Goal: Check status

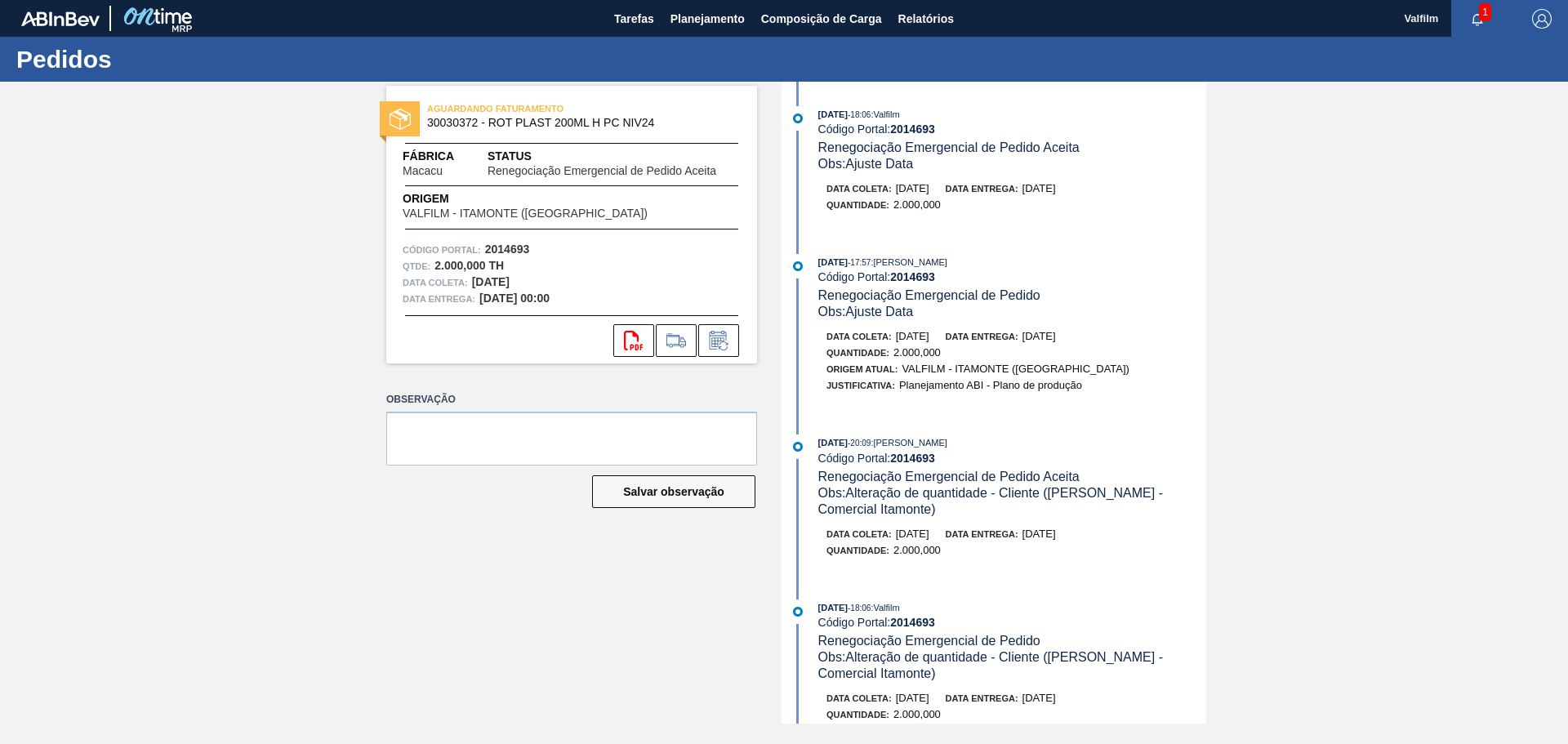
drag, startPoint x: 1198, startPoint y: 243, endPoint x: 1197, endPoint y: 260, distance: 17.0
click at [1197, 260] on div "[DATE] 18:06 : Valfilm Código Portal: 2014693 Renegociação Emergencial de Pedid…" at bounding box center [996, 402] width 421 height 642
drag, startPoint x: 1202, startPoint y: 270, endPoint x: 1200, endPoint y: 300, distance: 30.1
click at [1200, 300] on div "[DATE] 17:57 : [PERSON_NAME] Código Portal: 2014693 Renegociação Emergencial de…" at bounding box center [1012, 288] width 388 height 67
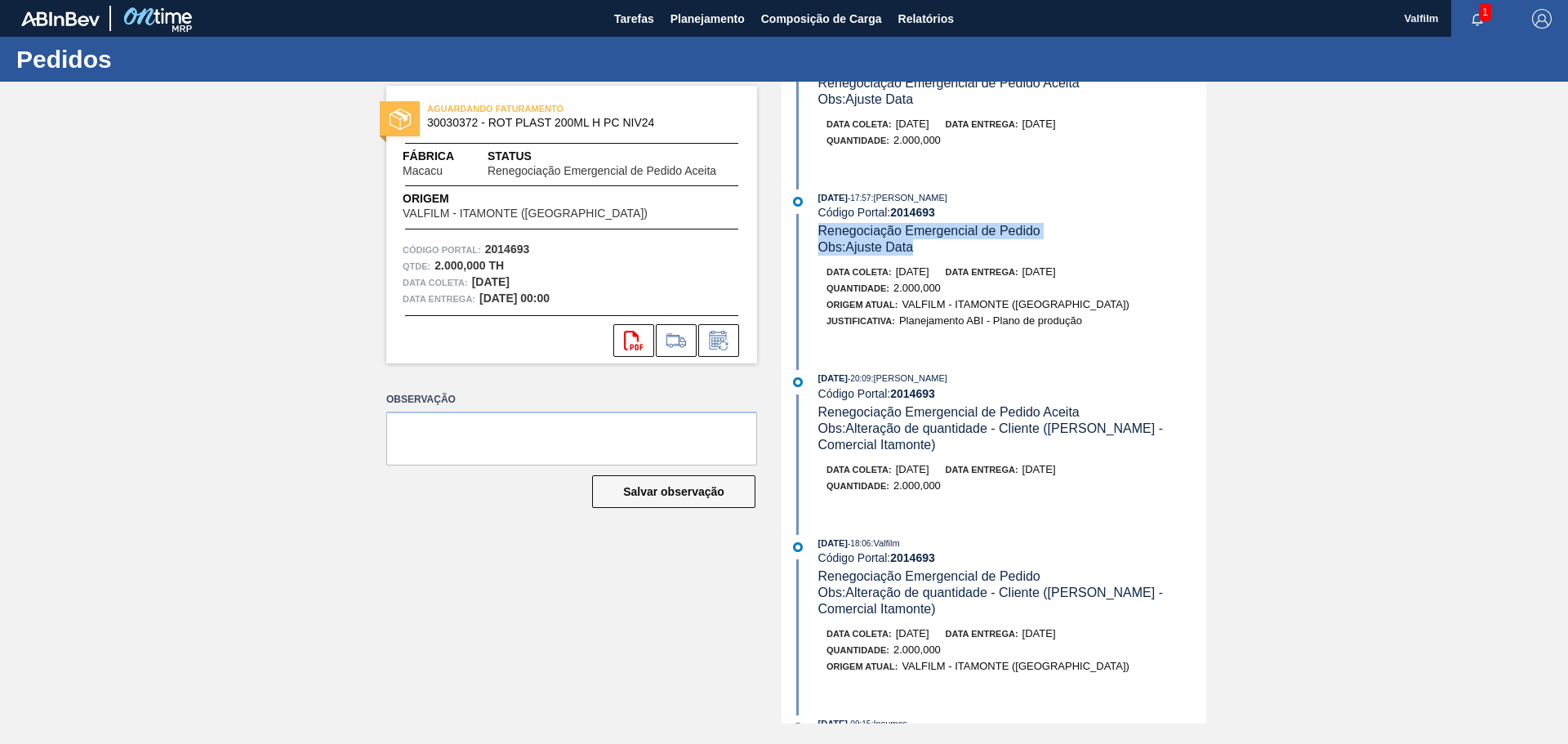
scroll to position [163, 0]
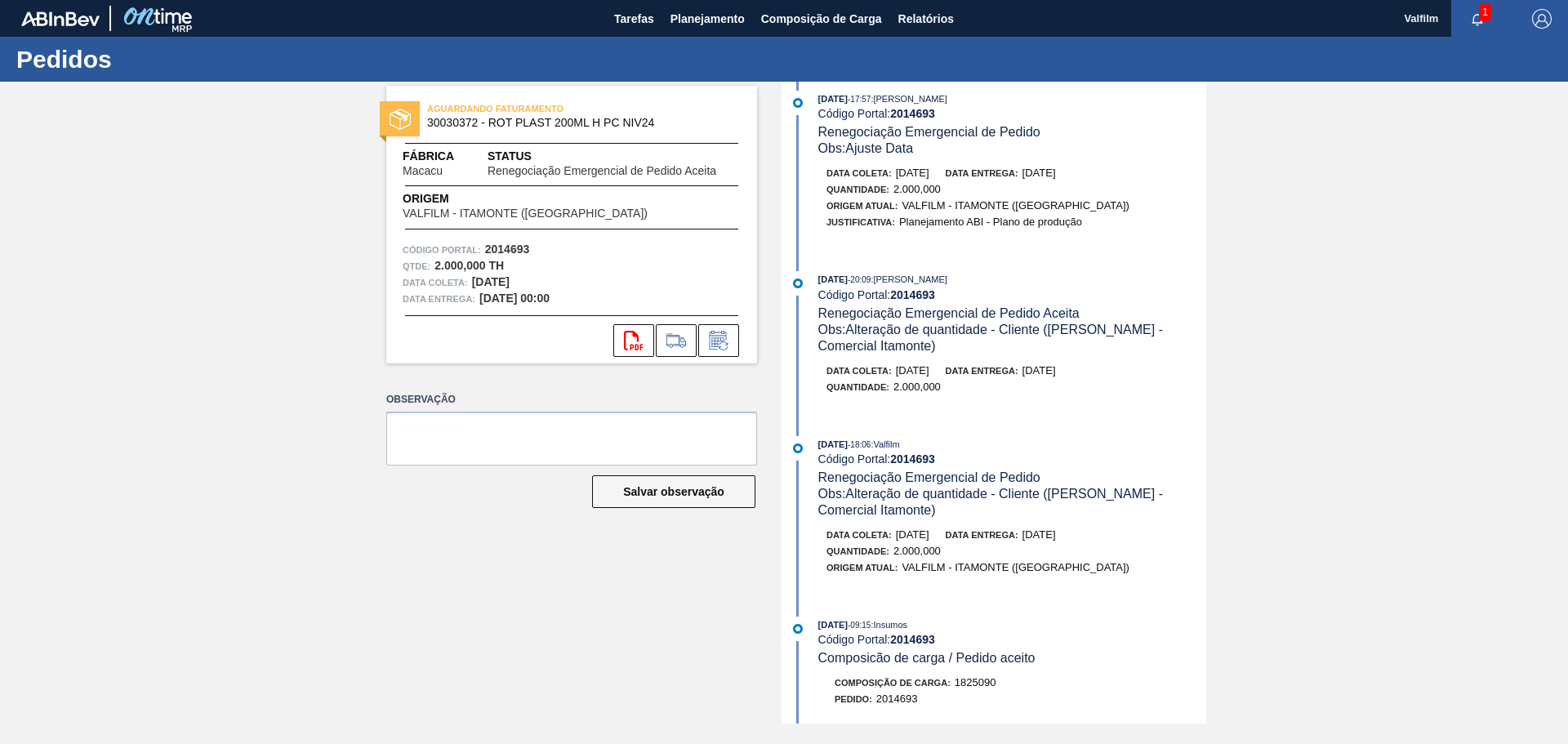
click at [1119, 408] on div "27/08/2025 - 20:09 : MATHEUS FARIA LIMA DA SILVA Código Portal: 2014693 Renegoc…" at bounding box center [996, 341] width 421 height 140
drag, startPoint x: 1207, startPoint y: 285, endPoint x: 1203, endPoint y: 440, distance: 155.1
click at [1203, 440] on div "AGUARDANDO FATURAMENTO 30030372 - ROT PLAST 200ML H PC NIV24 Fábrica Macacu Sta…" at bounding box center [784, 402] width 1568 height 642
click at [1174, 466] on div "27/08/2025 - 18:06 : Valfilm Código Portal: 2014693 Renegociação Emergencial de…" at bounding box center [1012, 477] width 388 height 82
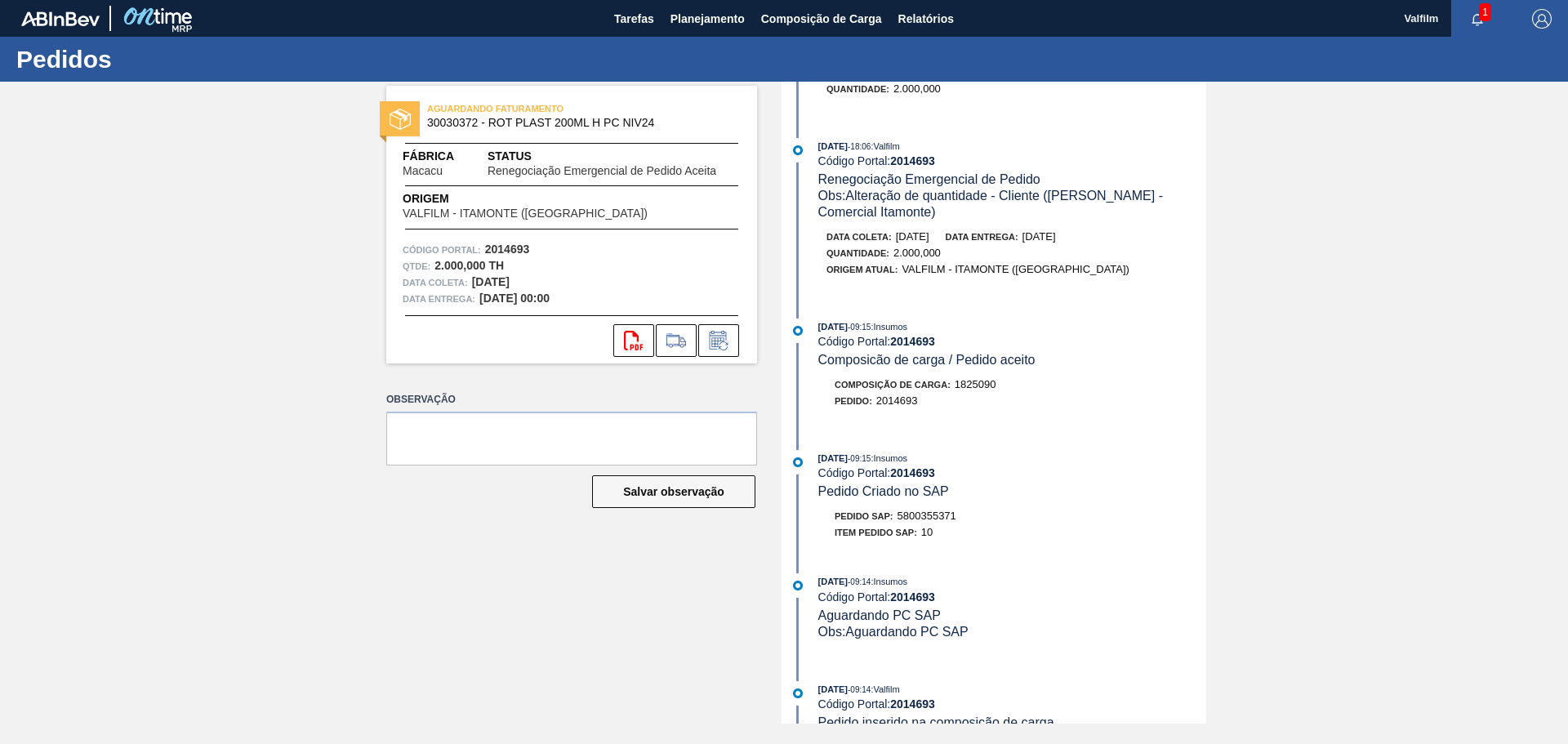
scroll to position [490, 0]
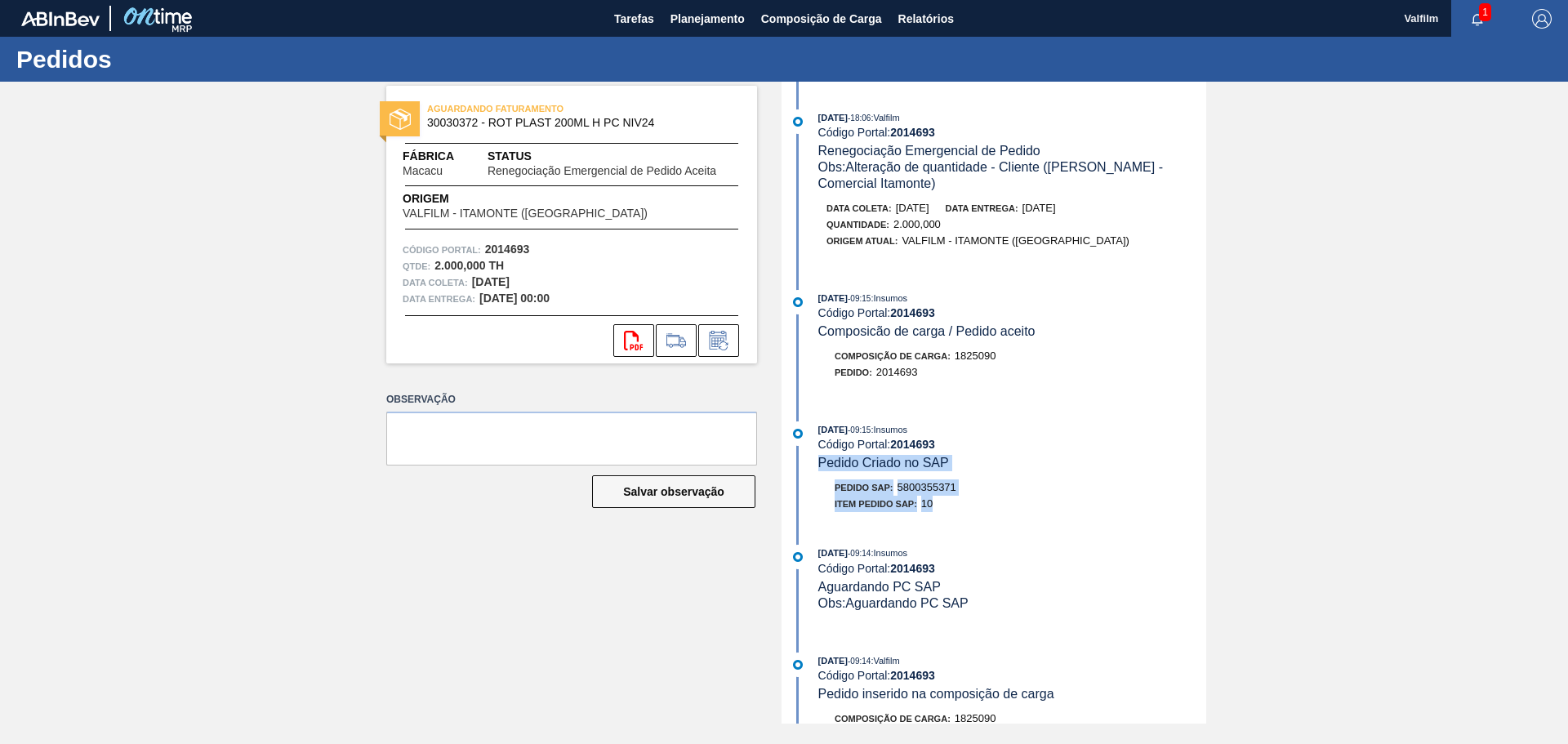
drag, startPoint x: 1192, startPoint y: 466, endPoint x: 1193, endPoint y: 513, distance: 47.0
click at [1193, 513] on div "26/08/2025 - 09:15 : Insumos Código Portal: 2014693 Pedido Criado no SAP Pedido…" at bounding box center [996, 471] width 421 height 99
click at [1139, 517] on div "26/08/2025 - 09:15 : Insumos Código Portal: 2014693 Pedido Criado no SAP Pedido…" at bounding box center [996, 471] width 421 height 99
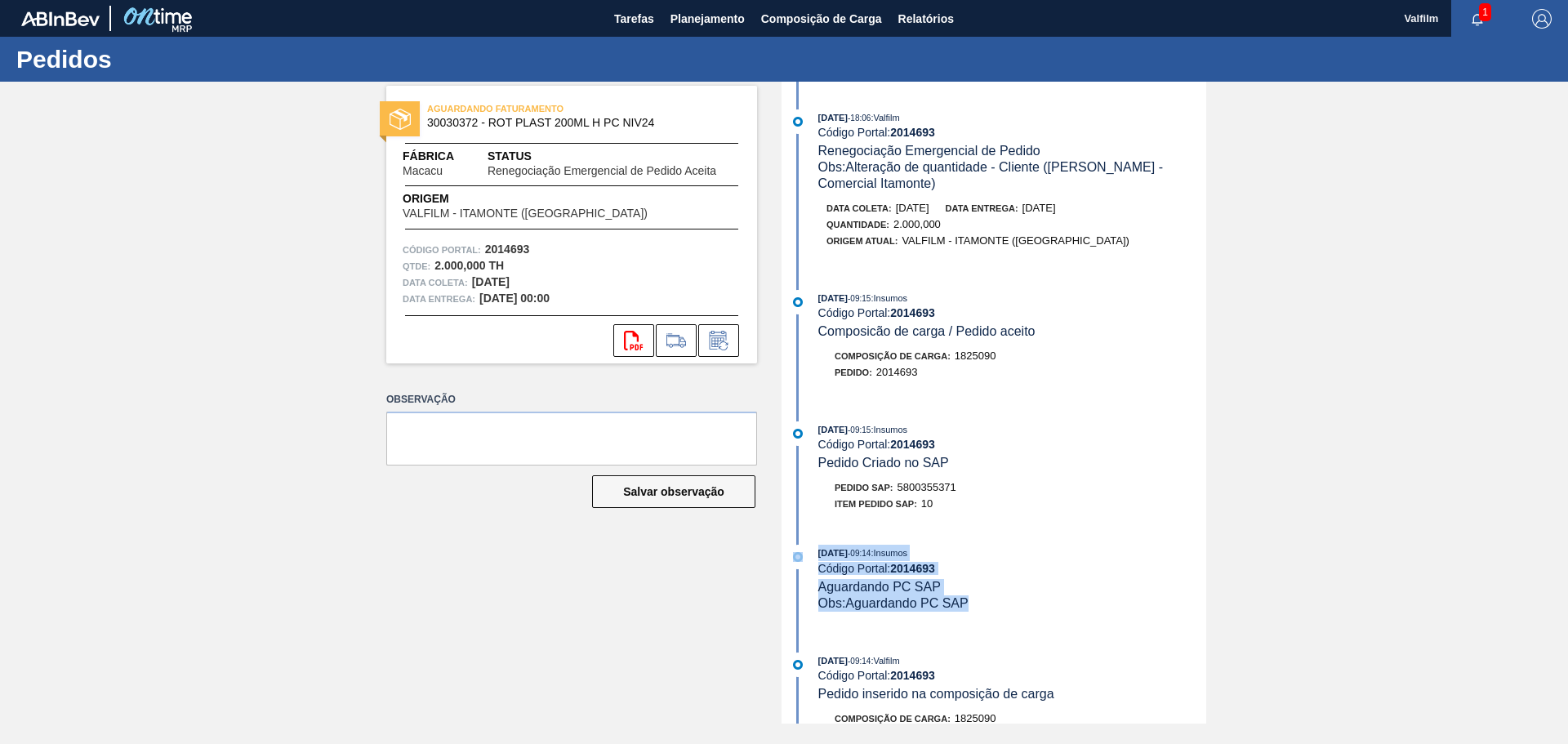
drag, startPoint x: 1206, startPoint y: 498, endPoint x: 1196, endPoint y: 609, distance: 111.4
click at [1196, 609] on div "AGUARDANDO FATURAMENTO 30030372 - ROT PLAST 200ML H PC NIV24 Fábrica Macacu Sta…" at bounding box center [784, 402] width 1568 height 642
click at [1196, 603] on div "Obs: Aguardando PC SAP" at bounding box center [1012, 604] width 388 height 17
drag, startPoint x: 1203, startPoint y: 521, endPoint x: 1197, endPoint y: 612, distance: 91.2
click at [1197, 612] on div "09/09/2025 - 18:06 : Valfilm Código Portal: 2014693 Renegociação Emergencial de…" at bounding box center [996, 402] width 421 height 642
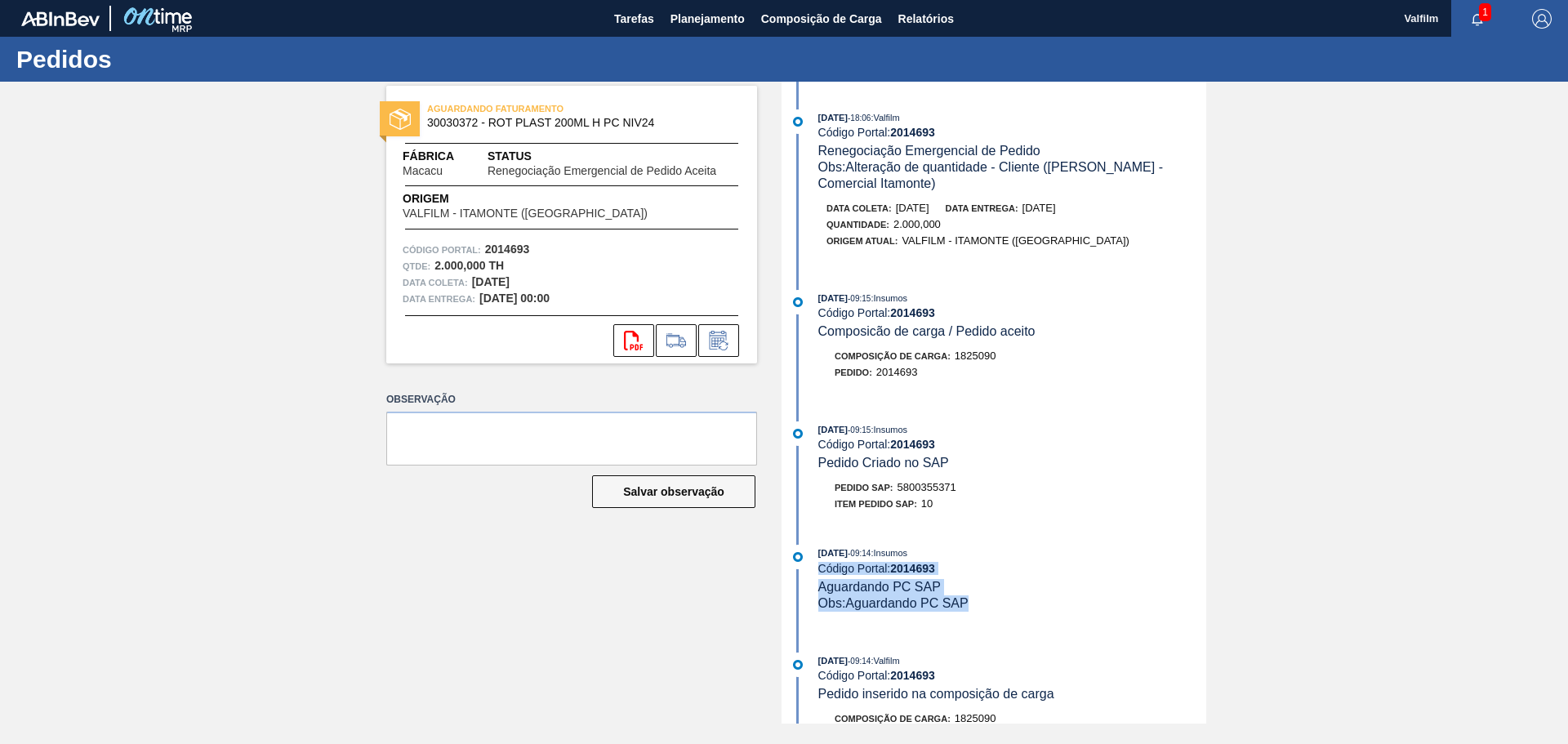
click at [1192, 611] on div "Obs: Aguardando PC SAP" at bounding box center [1012, 604] width 388 height 17
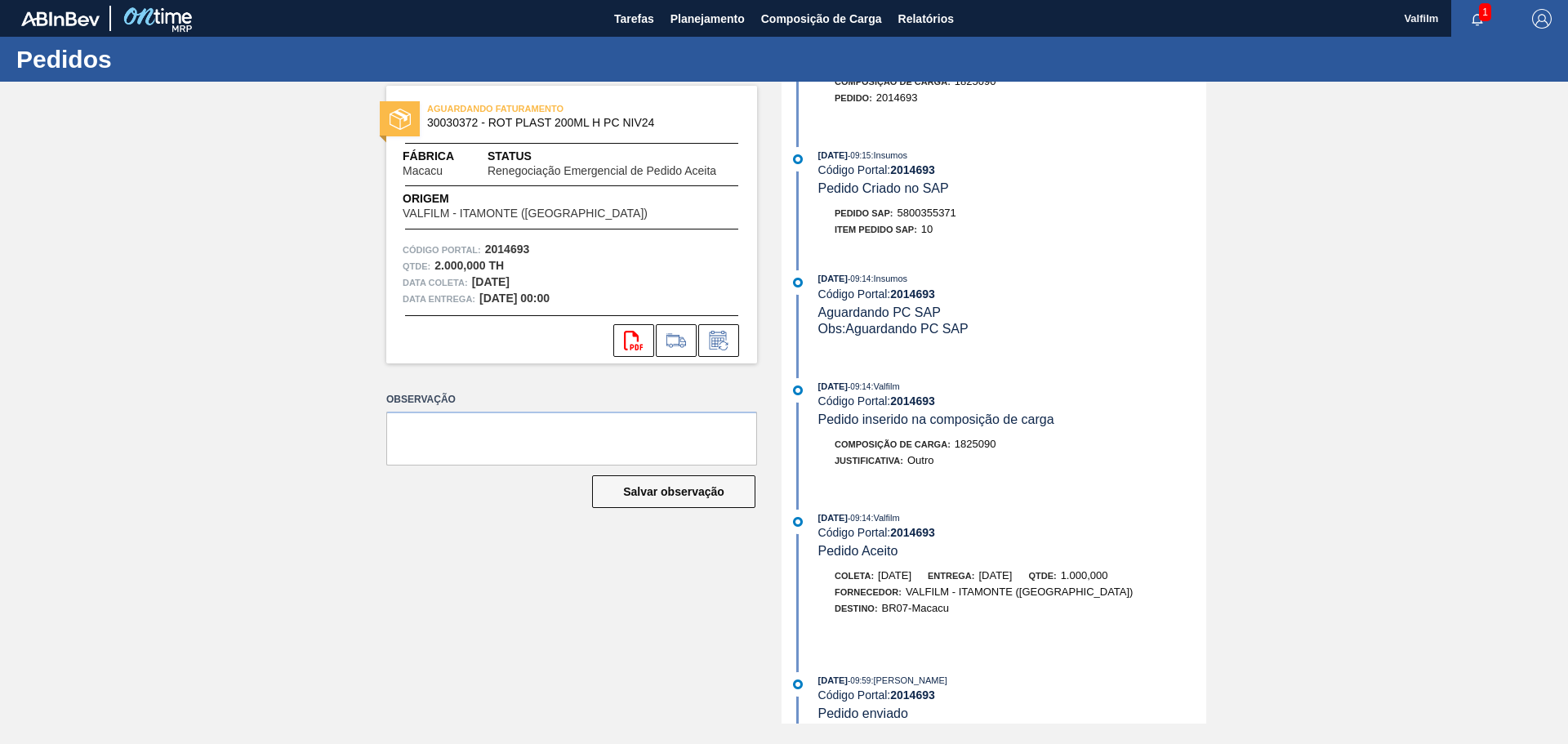
scroll to position [764, 0]
click at [925, 214] on span "5800355371" at bounding box center [927, 214] width 59 height 12
copy span "5800355371"
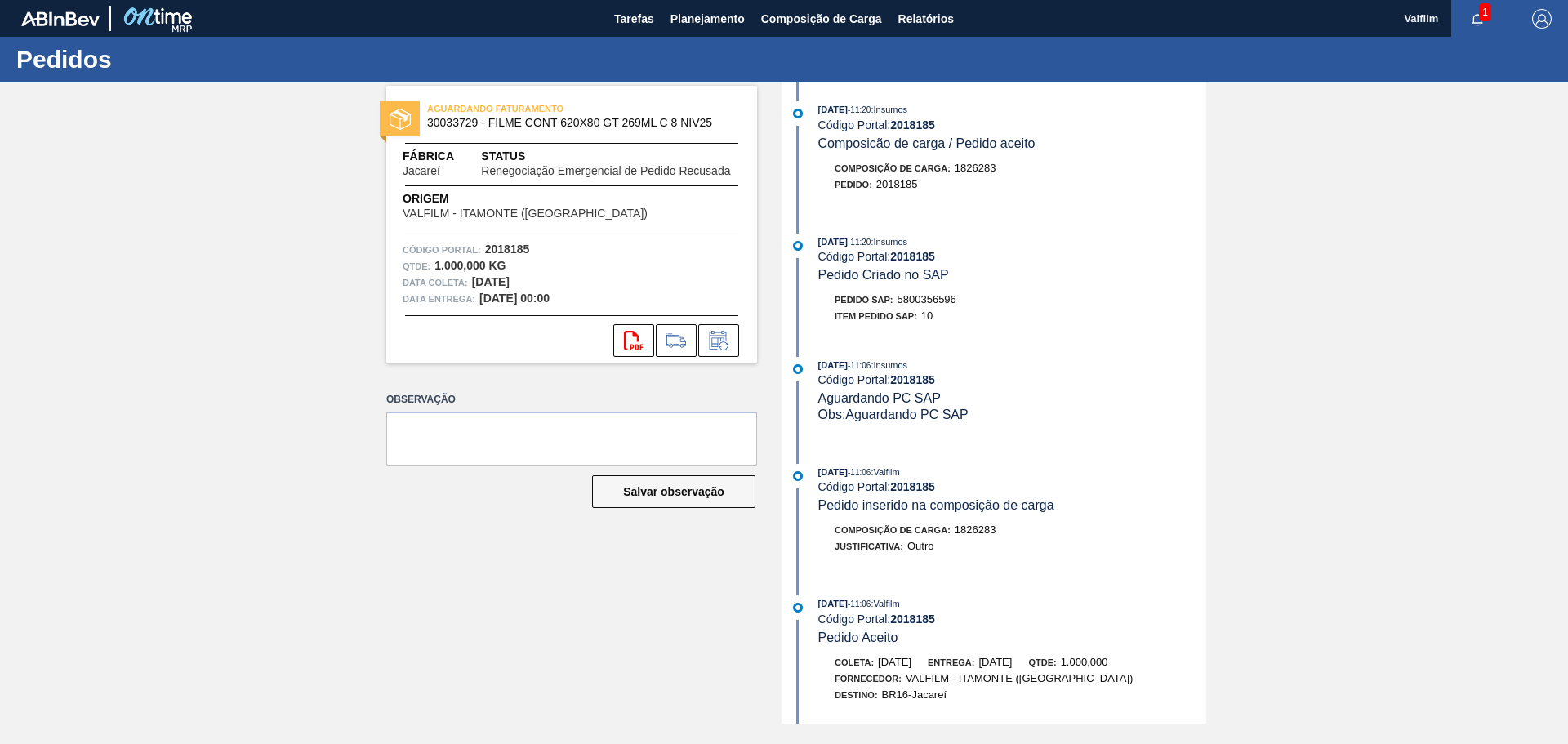
scroll to position [327, 0]
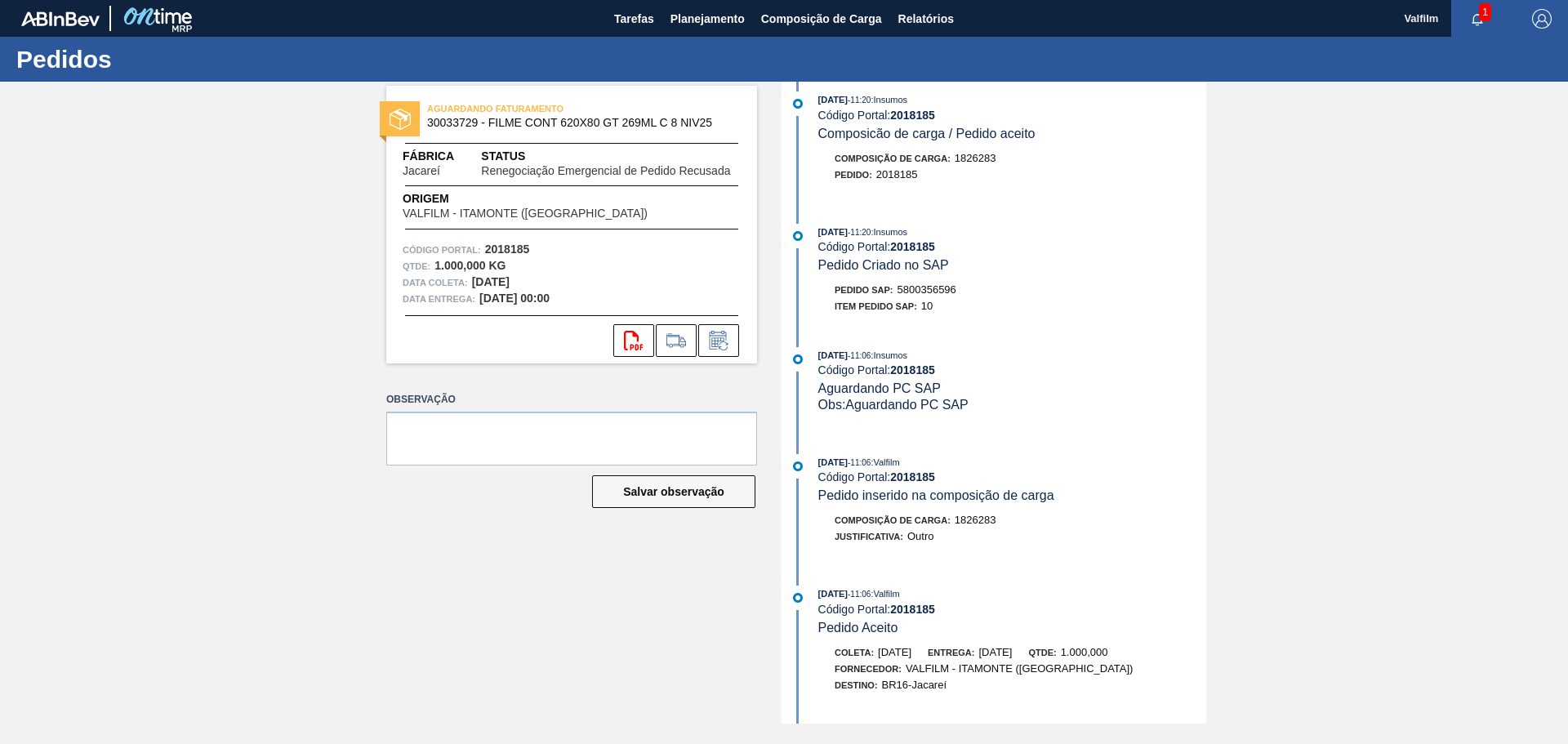
click at [934, 285] on span "5800356596" at bounding box center [927, 289] width 59 height 12
copy span "5800356596"
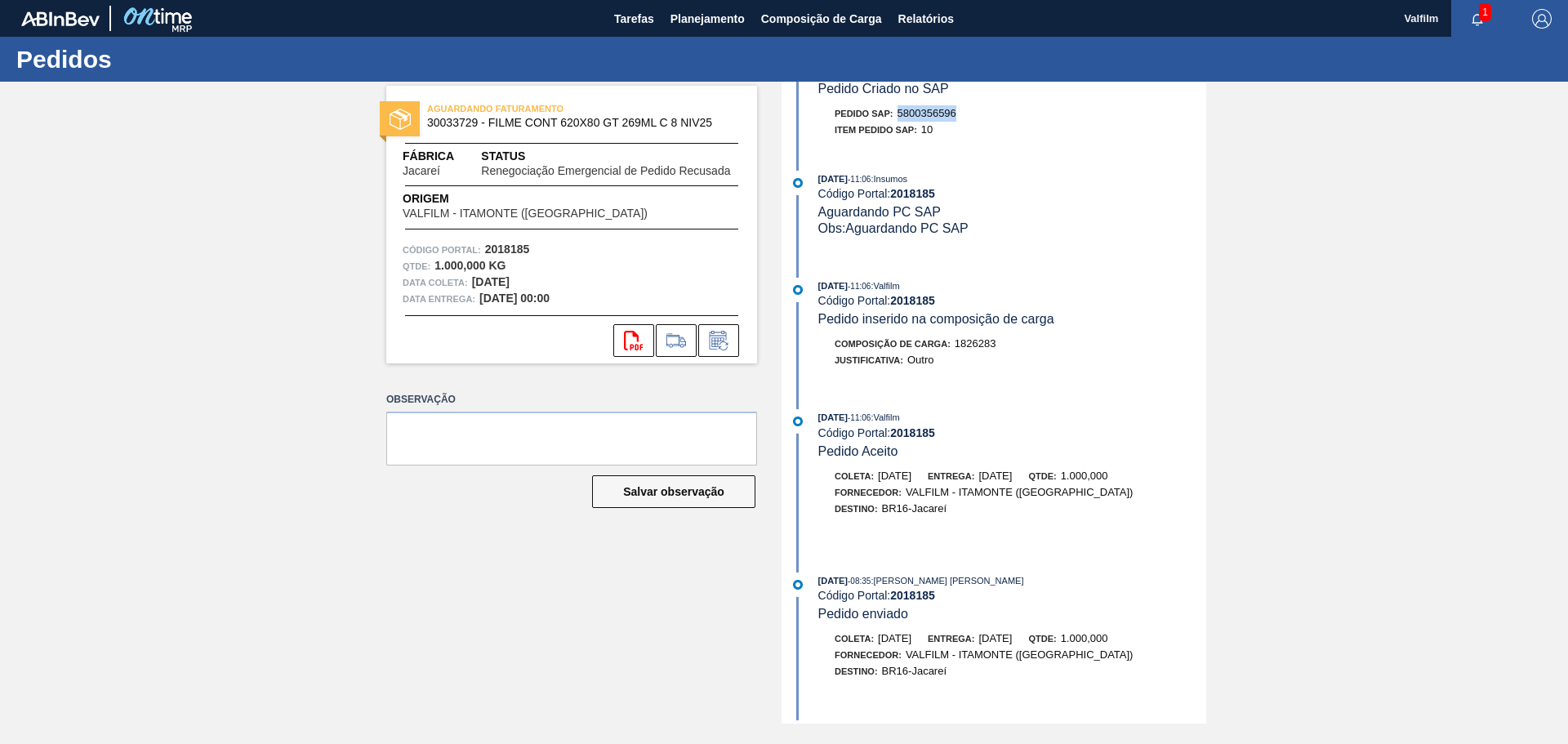
scroll to position [566, 0]
